Goal: Find specific page/section: Find specific page/section

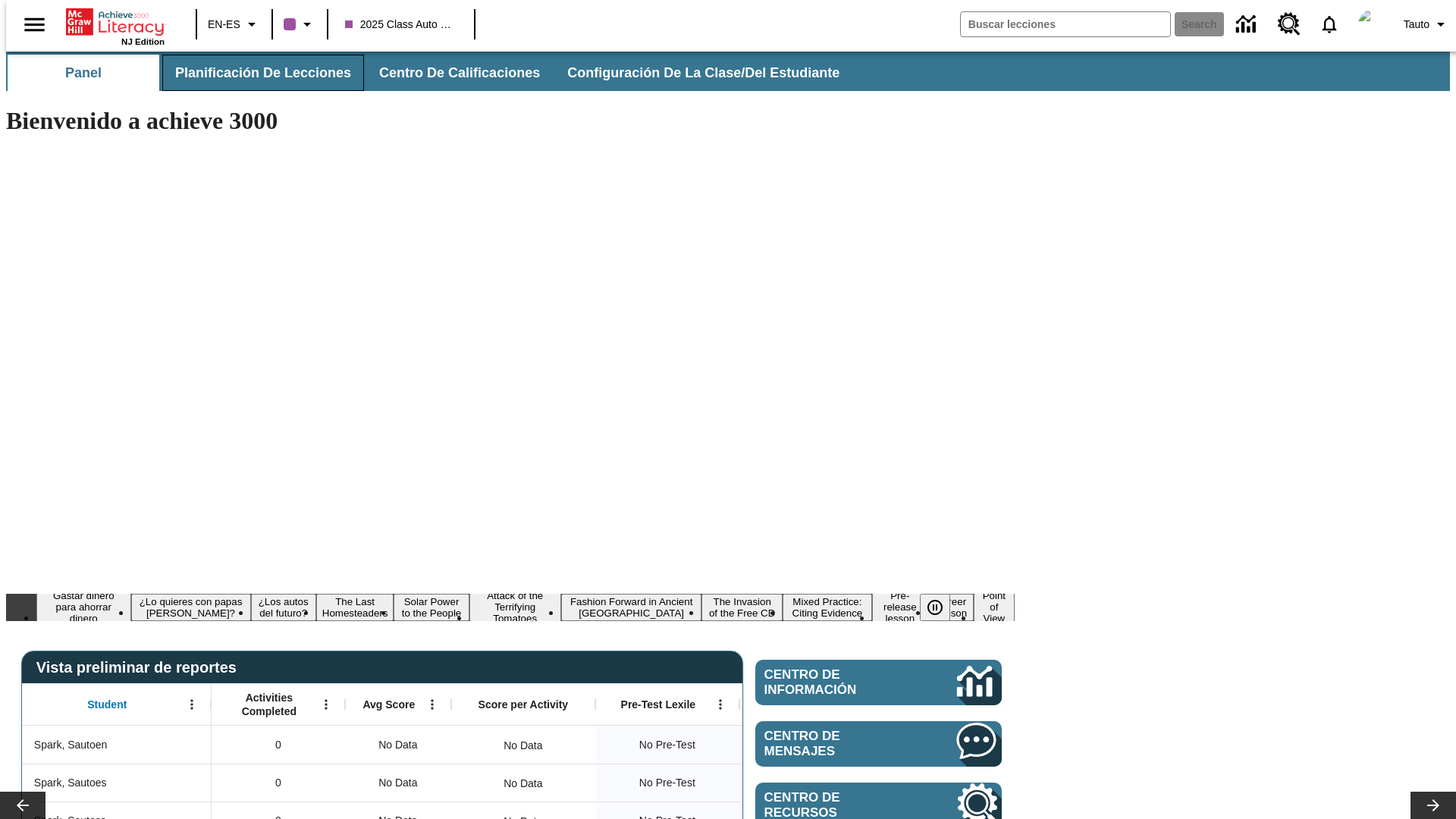
click at [254, 73] on span "Planificación de lecciones" at bounding box center [263, 73] width 176 height 18
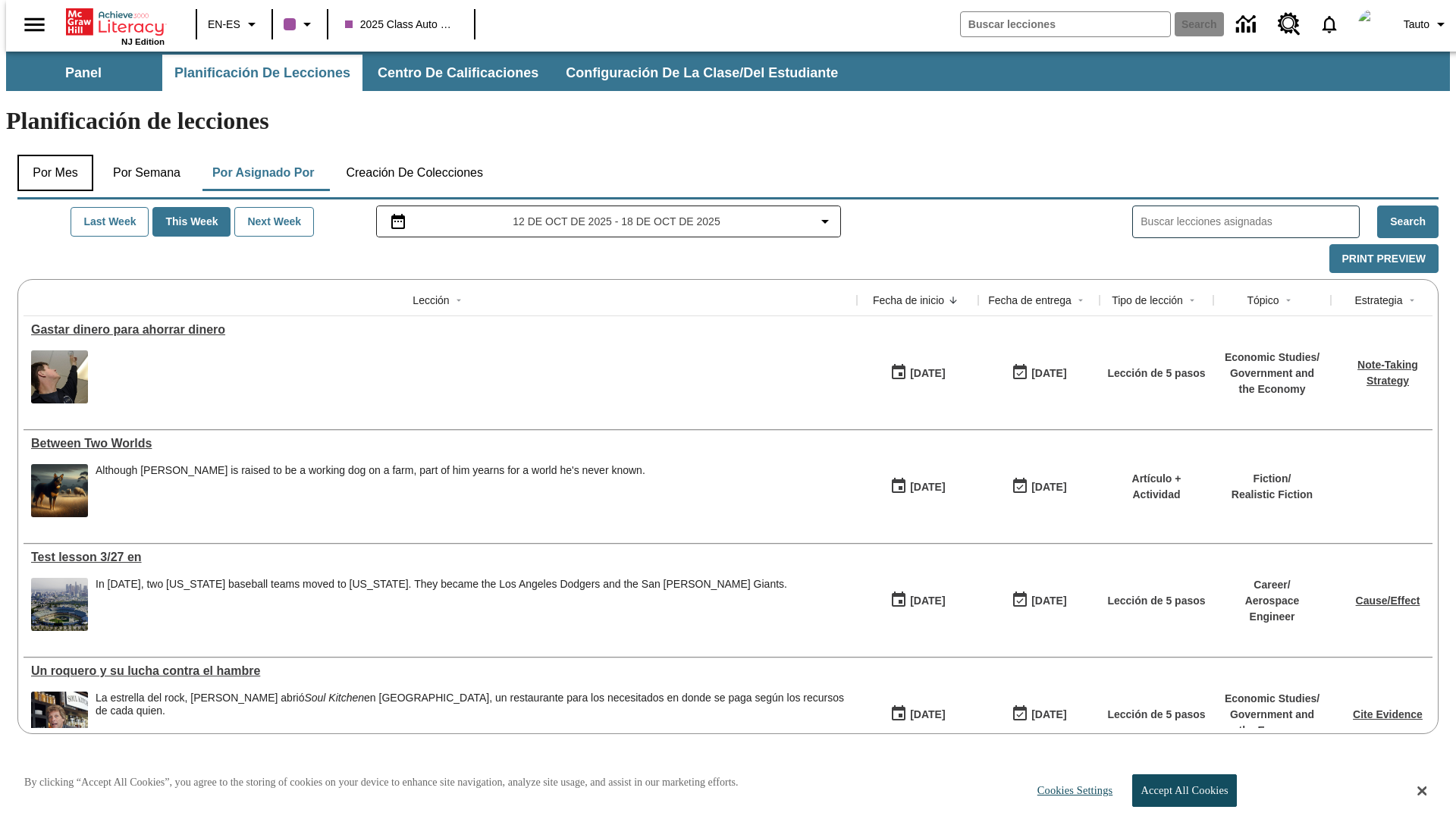
click at [50, 155] on button "Por mes" at bounding box center [56, 172] width 76 height 36
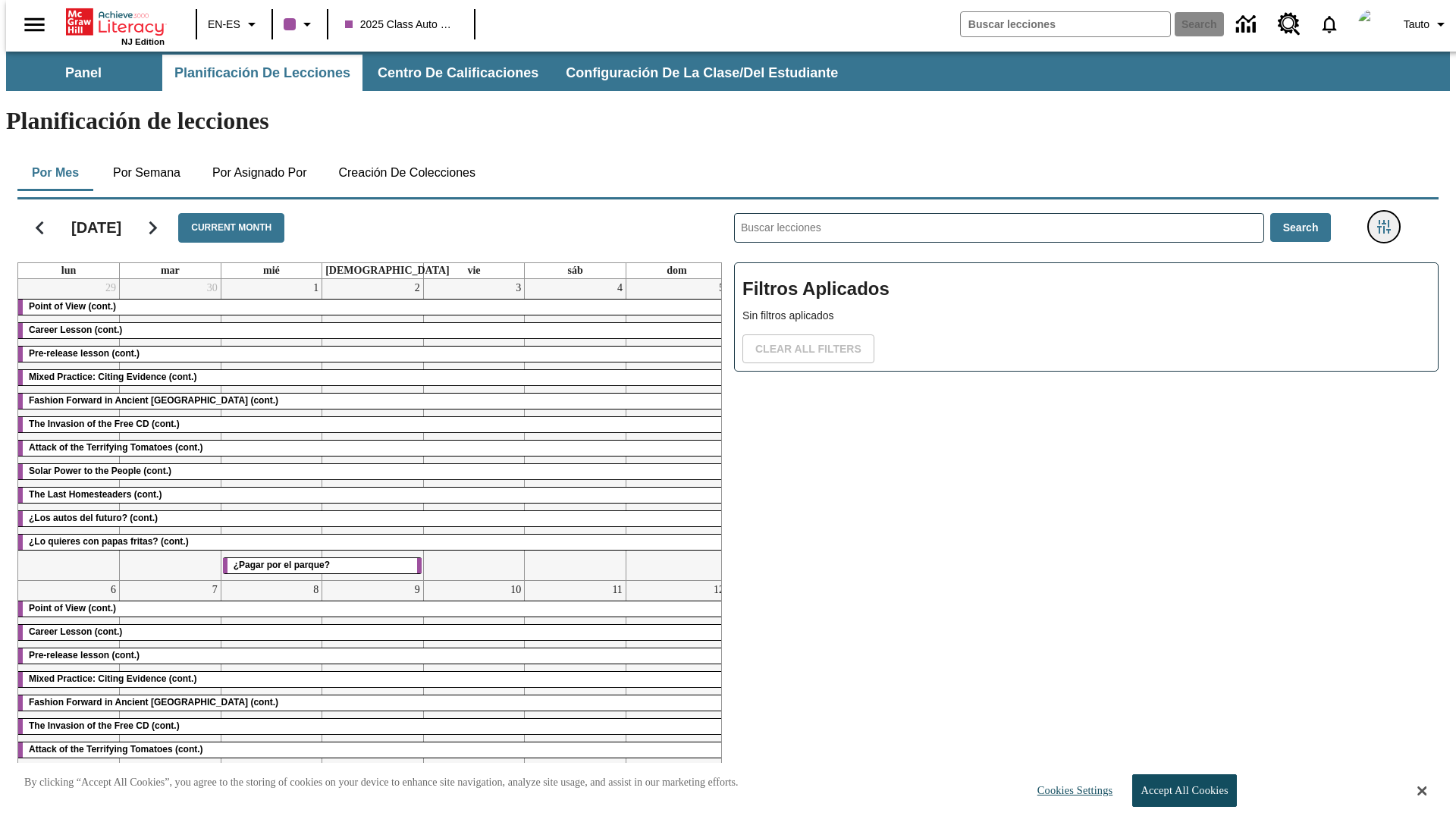
click at [1388, 220] on icon "Menú lateral de filtros" at bounding box center [1383, 226] width 13 height 13
